Goal: Task Accomplishment & Management: Complete application form

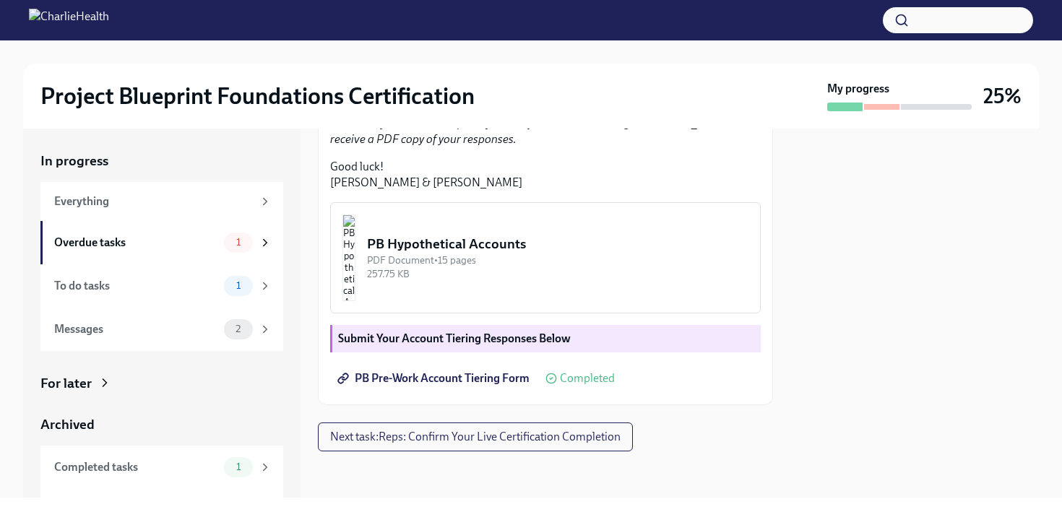
scroll to position [454, 0]
click at [356, 266] on img "button" at bounding box center [349, 258] width 13 height 87
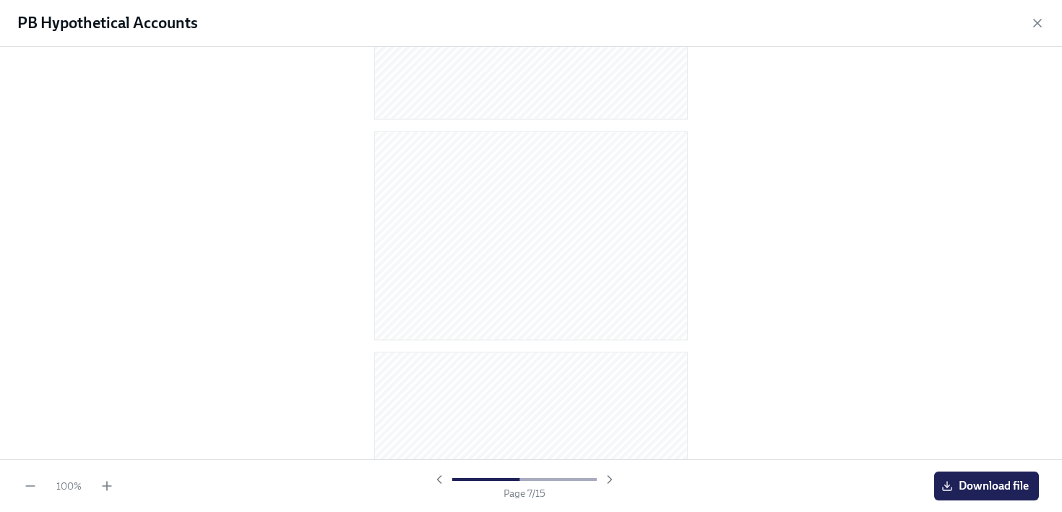
scroll to position [1499, 0]
click at [1033, 20] on icon "button" at bounding box center [1037, 23] width 14 height 14
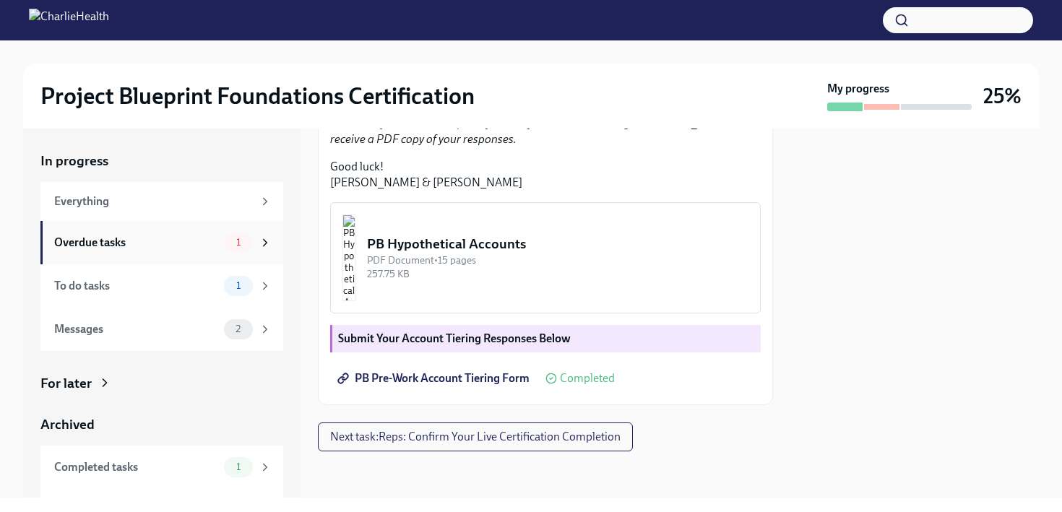
click at [164, 226] on div "Overdue tasks 1" at bounding box center [161, 242] width 243 height 43
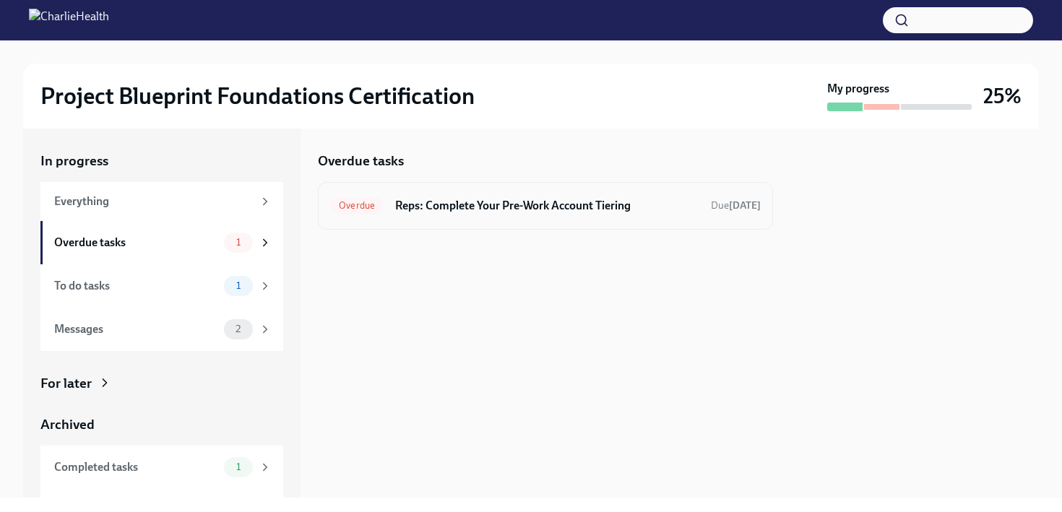
click at [589, 218] on div "Overdue Reps: Complete Your Pre-Work Account Tiering Due [DATE]" at bounding box center [545, 206] width 455 height 48
click at [580, 199] on h6 "Reps: Complete Your Pre-Work Account Tiering" at bounding box center [547, 206] width 304 height 16
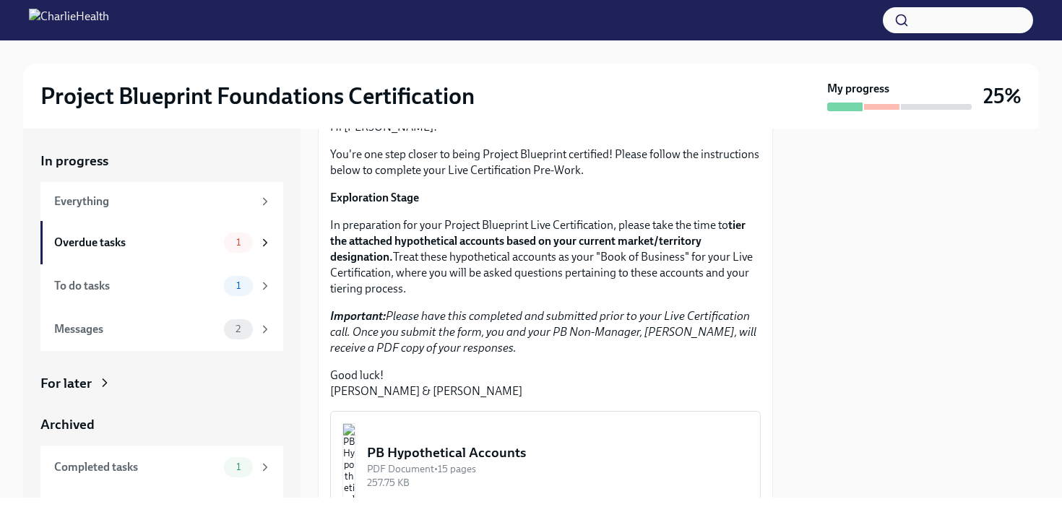
scroll to position [454, 0]
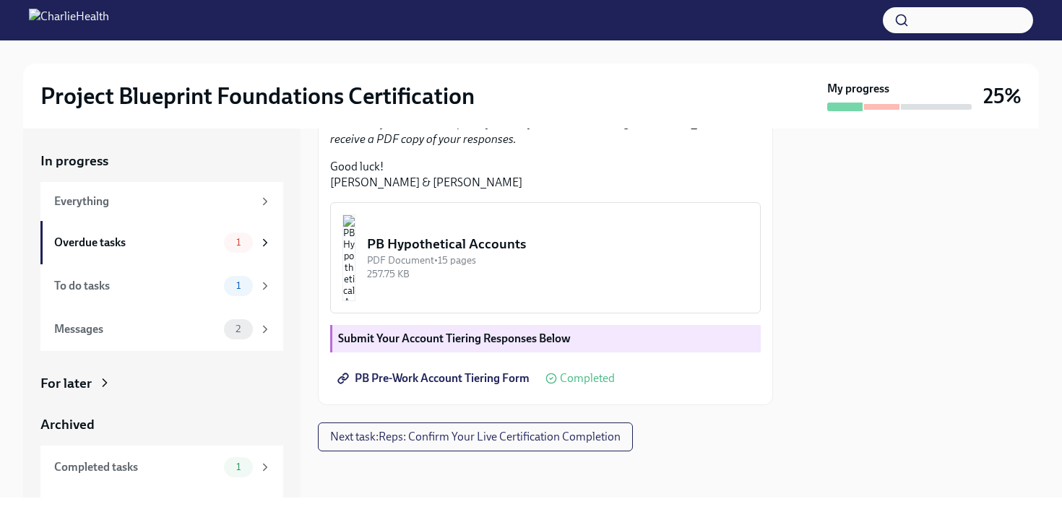
click at [460, 384] on span "PB Pre-Work Account Tiering Form" at bounding box center [434, 378] width 189 height 14
click at [569, 443] on span "Next task : Reps: Confirm Your Live Certification Completion" at bounding box center [475, 437] width 290 height 14
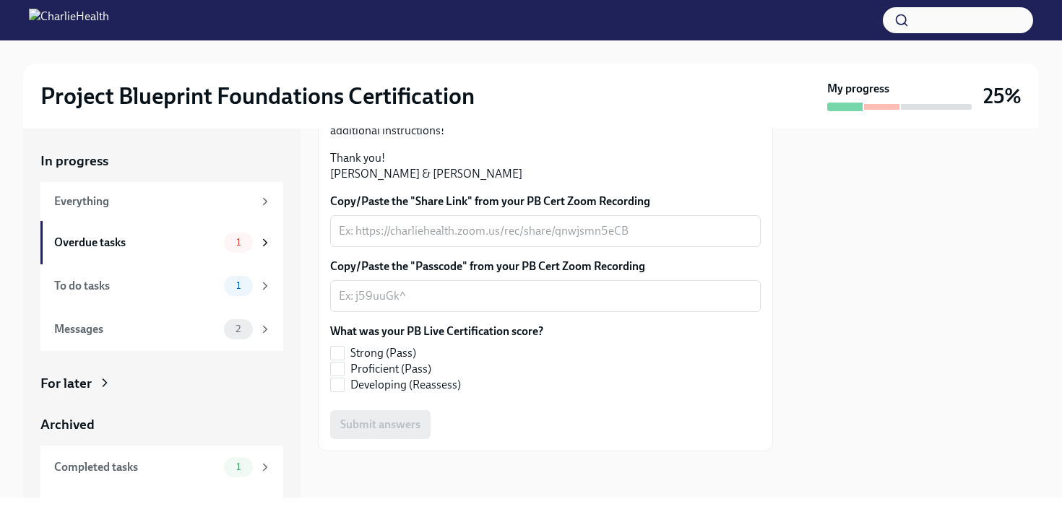
scroll to position [354, 0]
click at [166, 329] on div "Messages" at bounding box center [136, 330] width 164 height 16
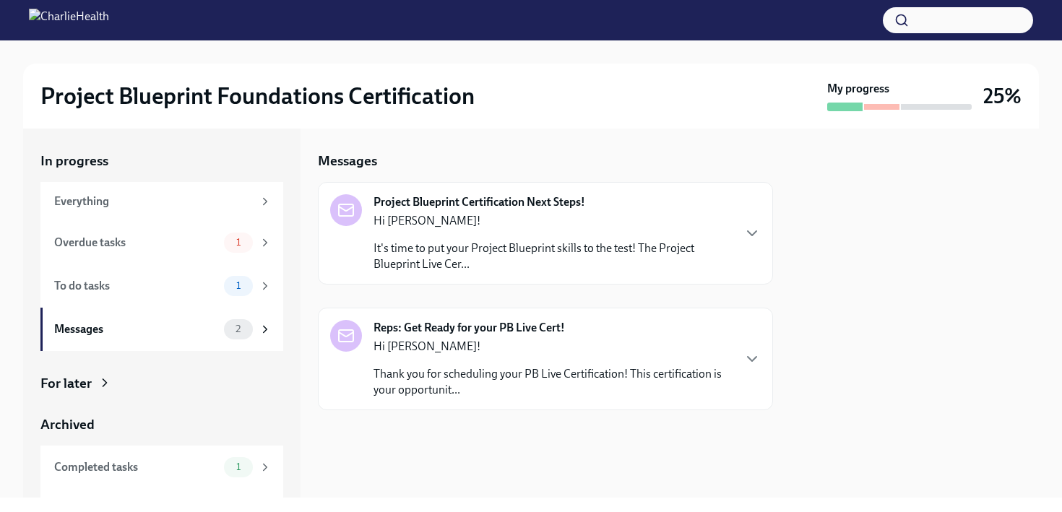
click at [519, 261] on p "It's time to put your Project Blueprint skills to the test! The Project Bluepri…" at bounding box center [553, 257] width 358 height 32
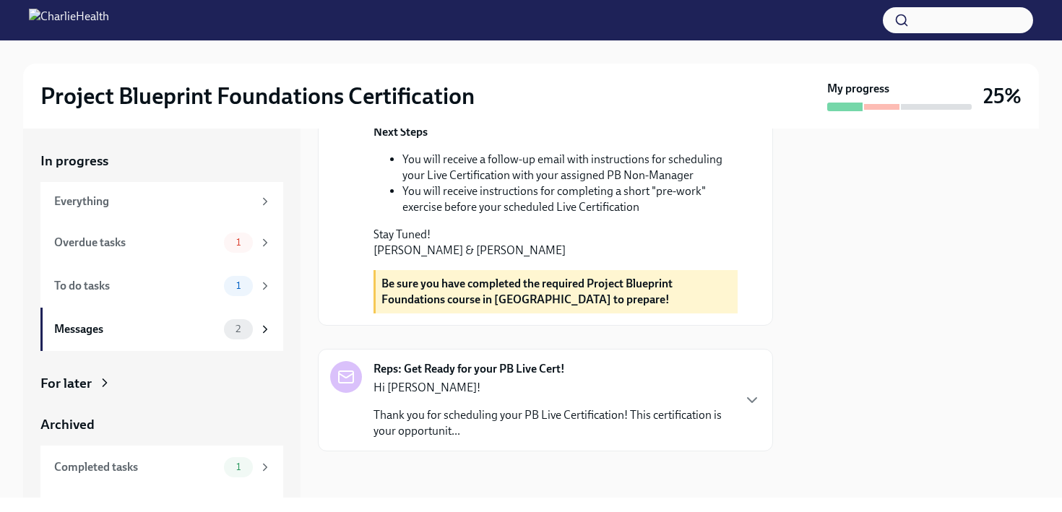
scroll to position [588, 0]
click at [564, 410] on p "Thank you for scheduling your PB Live Certification! This certification is your…" at bounding box center [553, 424] width 358 height 32
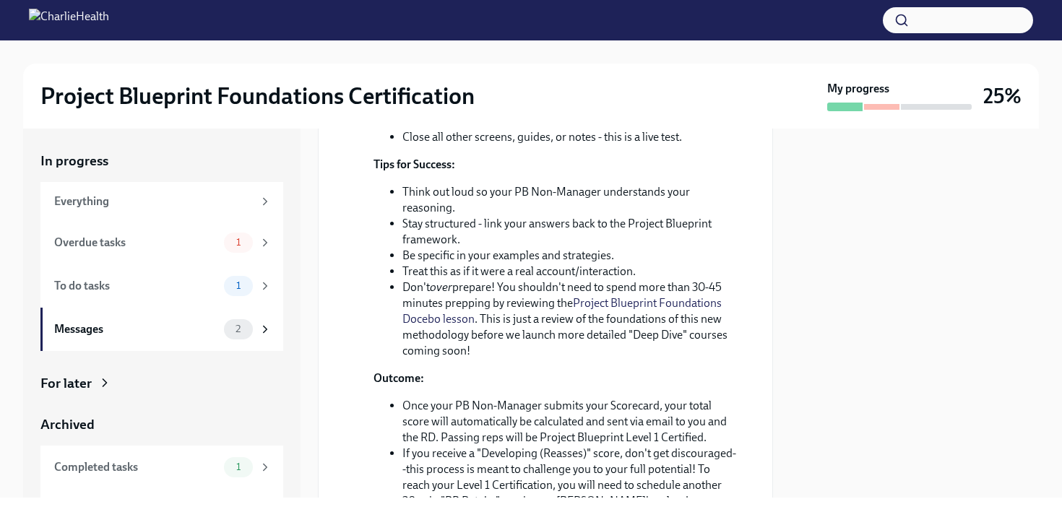
scroll to position [1119, 0]
drag, startPoint x: 478, startPoint y: 283, endPoint x: 602, endPoint y: 287, distance: 124.4
click at [602, 129] on li "Complete your Pre-Work Account Tiering assignment and have the PDF pulled up fr…" at bounding box center [569, 113] width 335 height 32
copy li "Pre-Work Account Tiering"
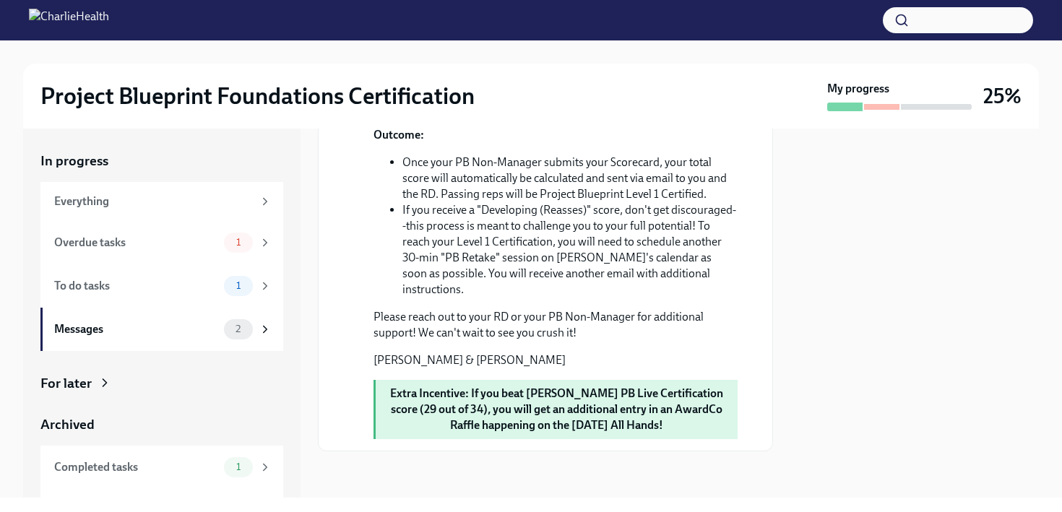
scroll to position [1525, 0]
